Goal: Transaction & Acquisition: Purchase product/service

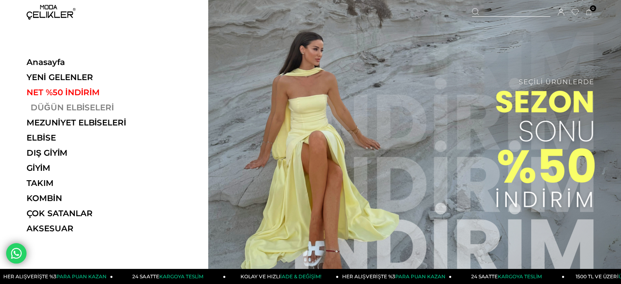
click at [80, 106] on link "DÜĞÜN ELBİSELERİ" at bounding box center [83, 107] width 112 height 10
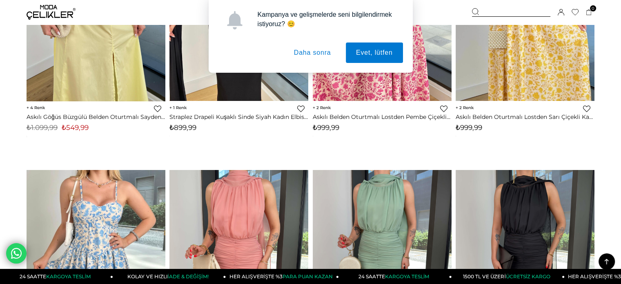
scroll to position [530, 0]
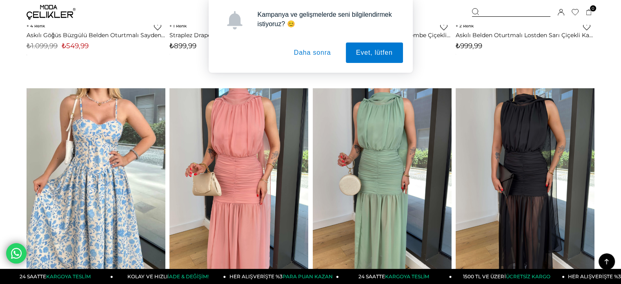
click at [318, 51] on button "Daha sonra" at bounding box center [313, 52] width 58 height 20
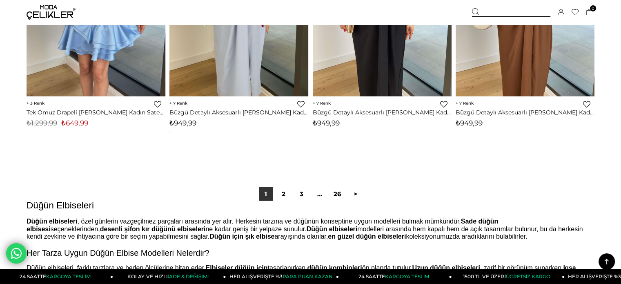
scroll to position [5043, 0]
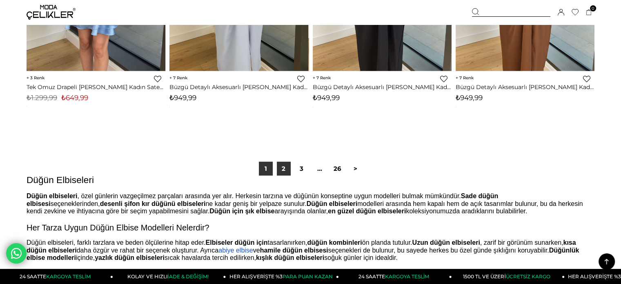
click at [284, 166] on link "2" at bounding box center [284, 169] width 14 height 14
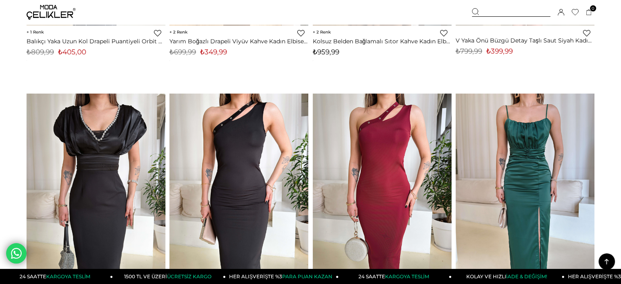
scroll to position [3835, 0]
